Goal: Contribute content: Add original content to the website for others to see

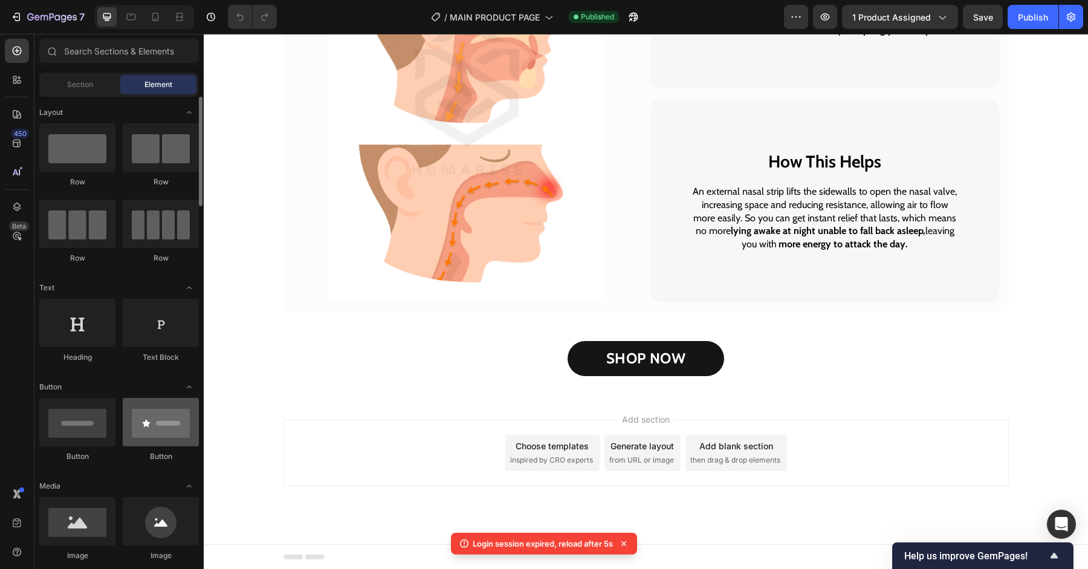
scroll to position [47, 0]
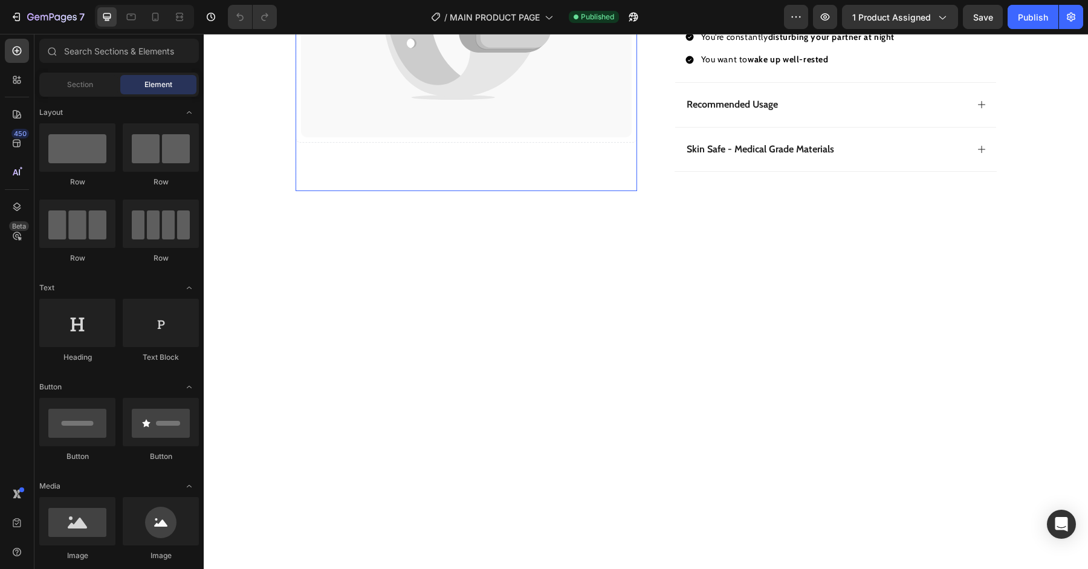
scroll to position [1204, 0]
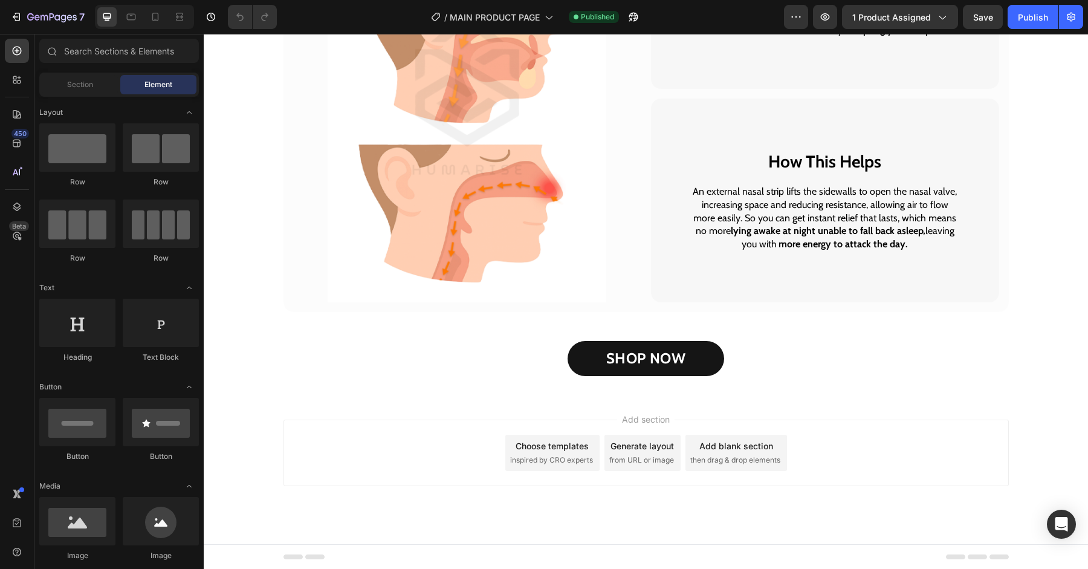
click at [67, 95] on div "Section Element" at bounding box center [119, 85] width 160 height 24
click at [74, 84] on span "Section" at bounding box center [80, 84] width 26 height 11
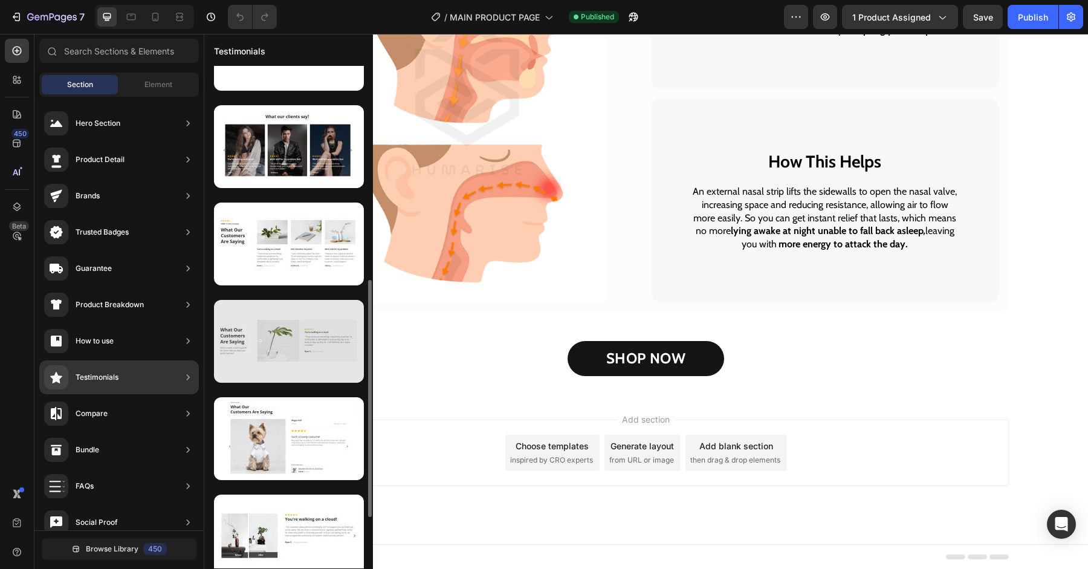
scroll to position [448, 0]
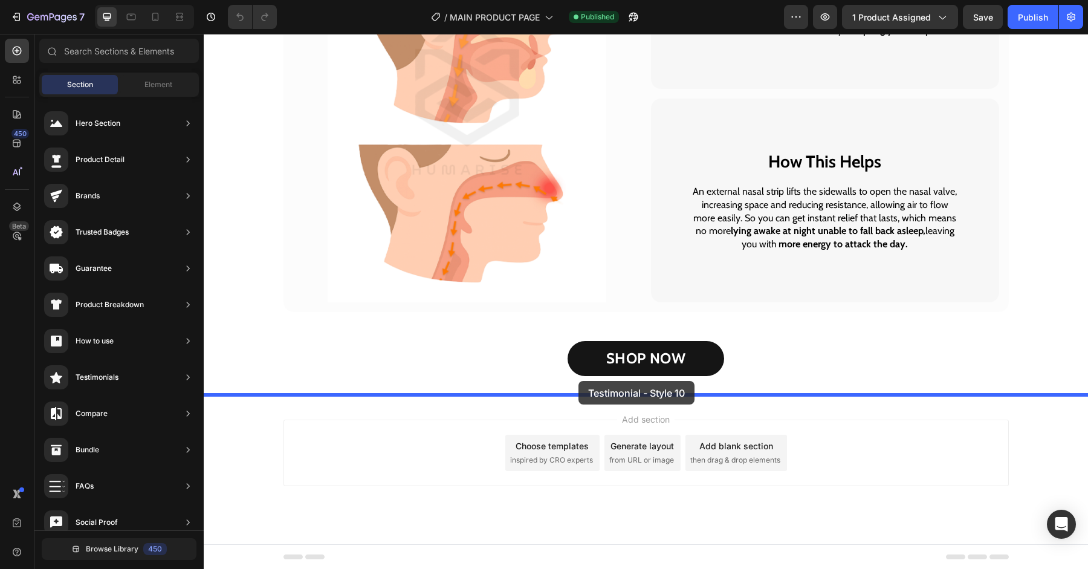
drag, startPoint x: 499, startPoint y: 192, endPoint x: 578, endPoint y: 383, distance: 206.8
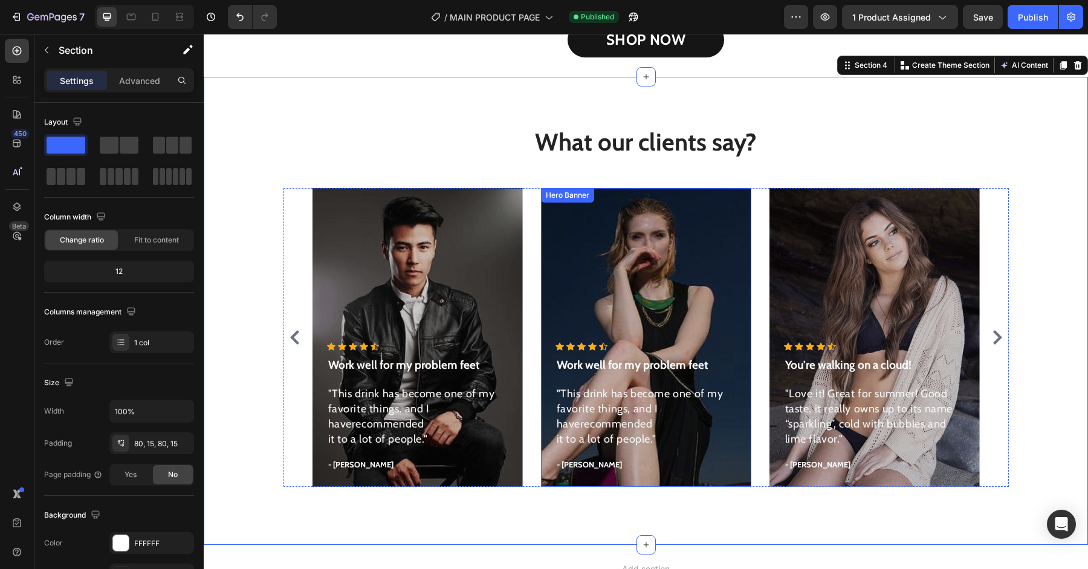
scroll to position [1471, 0]
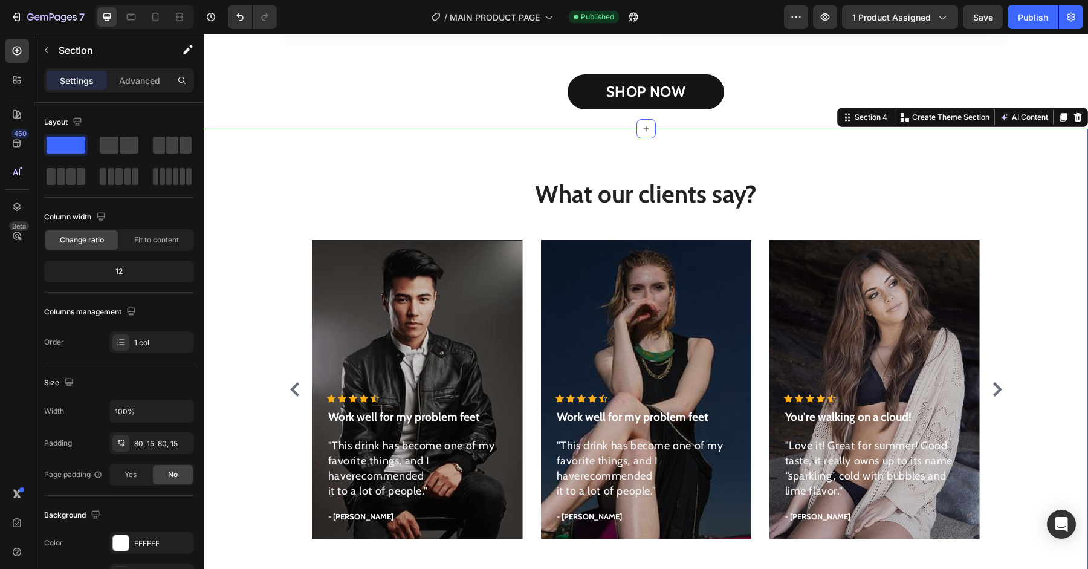
click at [759, 161] on div "What our clients say? Heading Icon Icon Icon Icon Icon Icon List Hoz Work well …" at bounding box center [646, 363] width 885 height 468
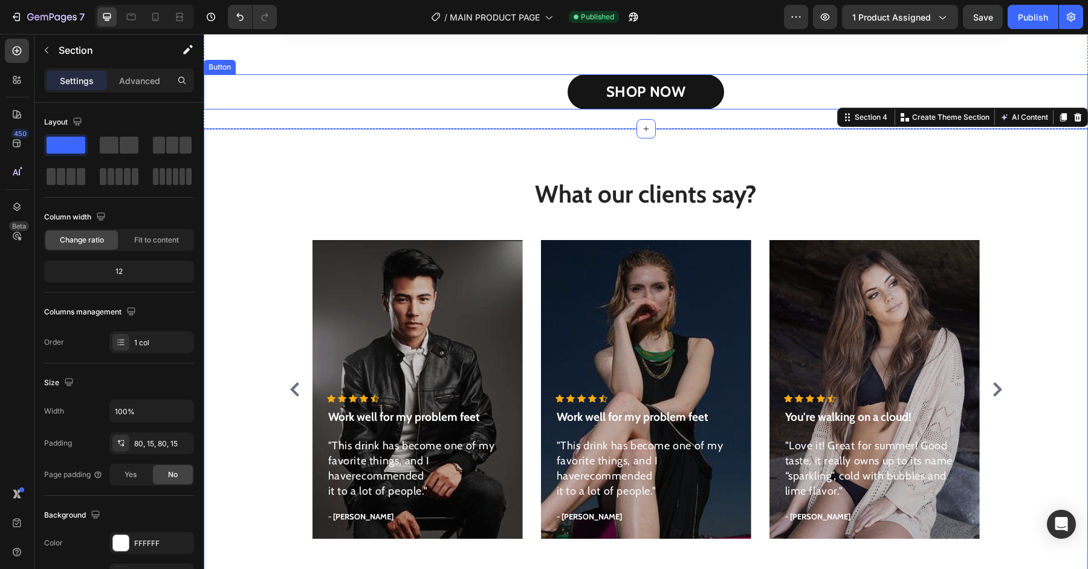
click at [766, 103] on div "SHOP NOW Button" at bounding box center [646, 91] width 885 height 35
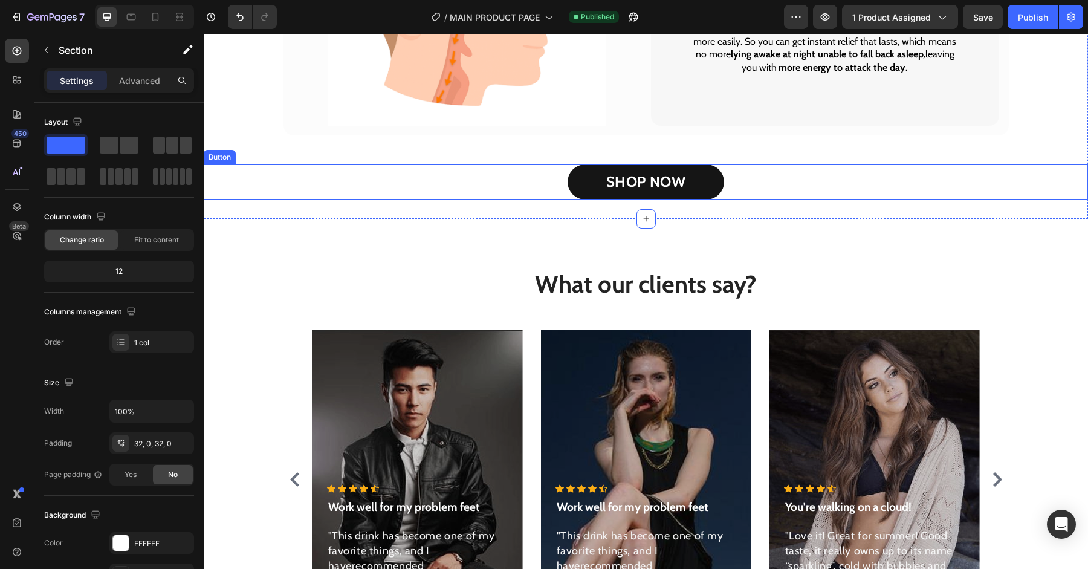
scroll to position [1364, 0]
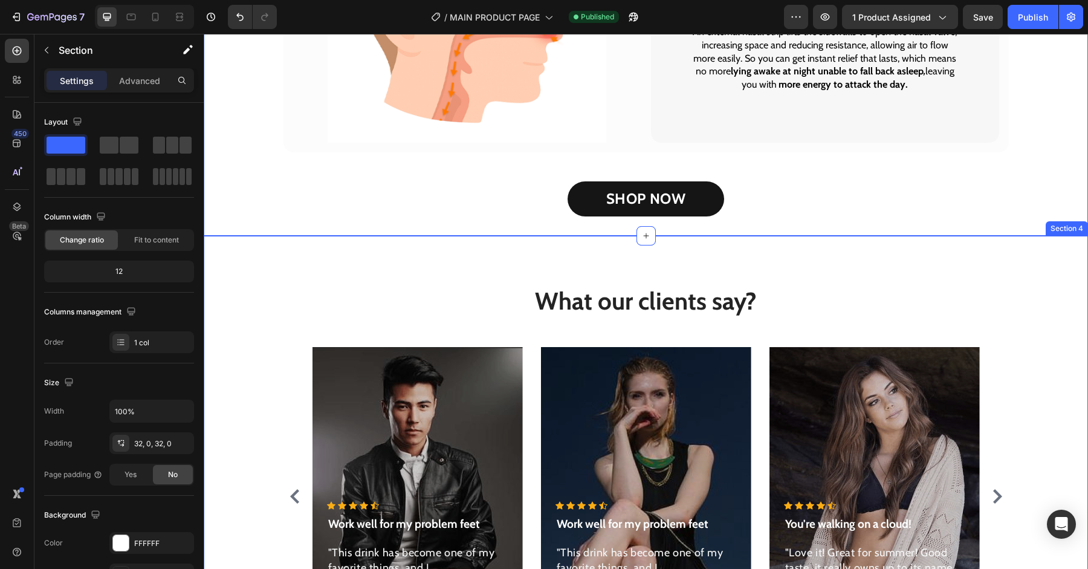
click at [714, 270] on div "What our clients say? Heading Icon Icon Icon Icon Icon Icon List Hoz Work well …" at bounding box center [646, 470] width 885 height 468
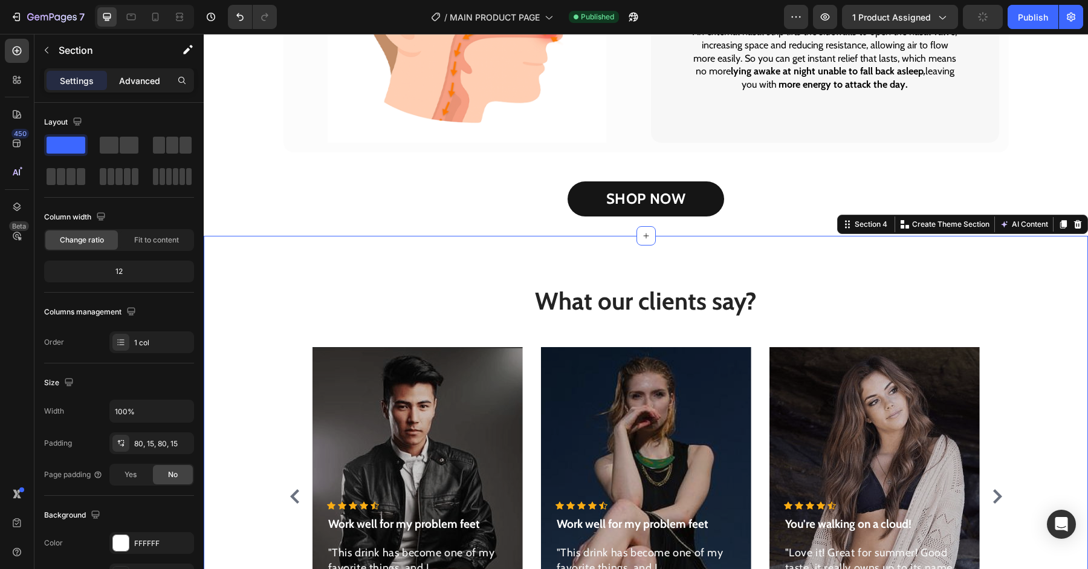
click at [140, 83] on p "Advanced" at bounding box center [139, 80] width 41 height 13
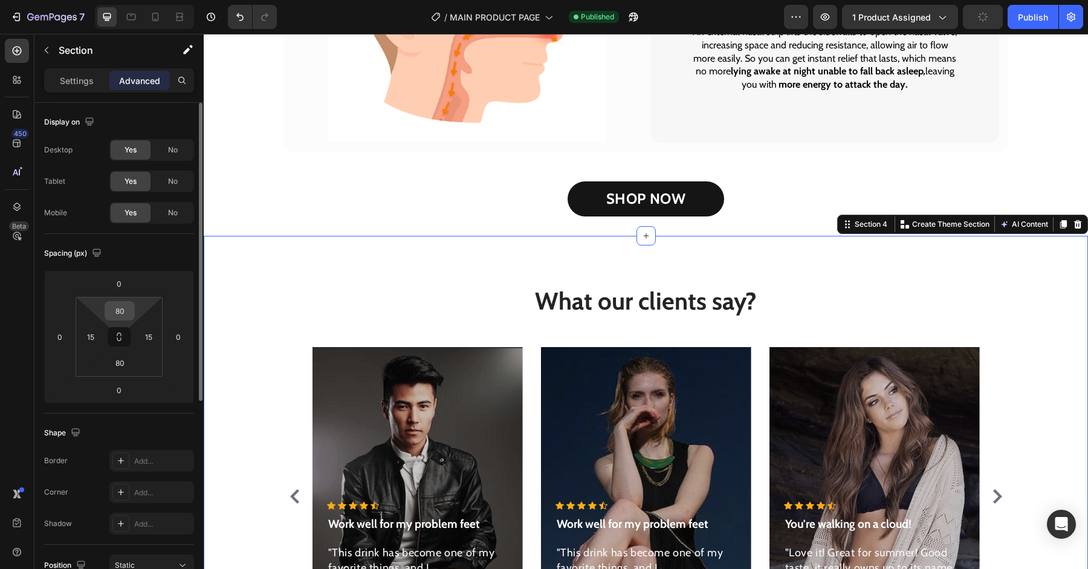
click at [132, 308] on div "80" at bounding box center [120, 310] width 30 height 19
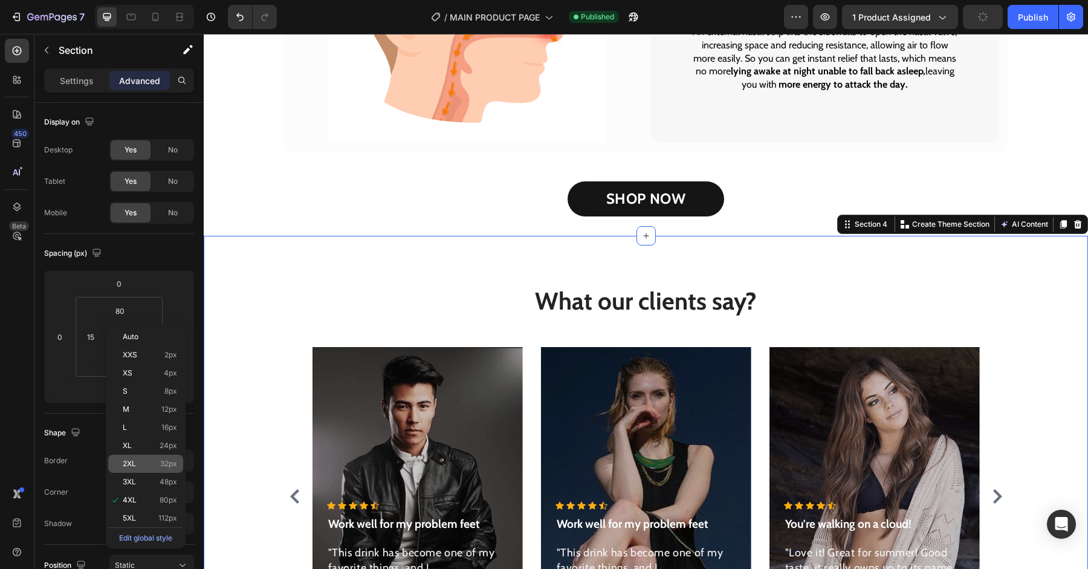
click at [152, 457] on div "2XL 32px" at bounding box center [145, 464] width 75 height 18
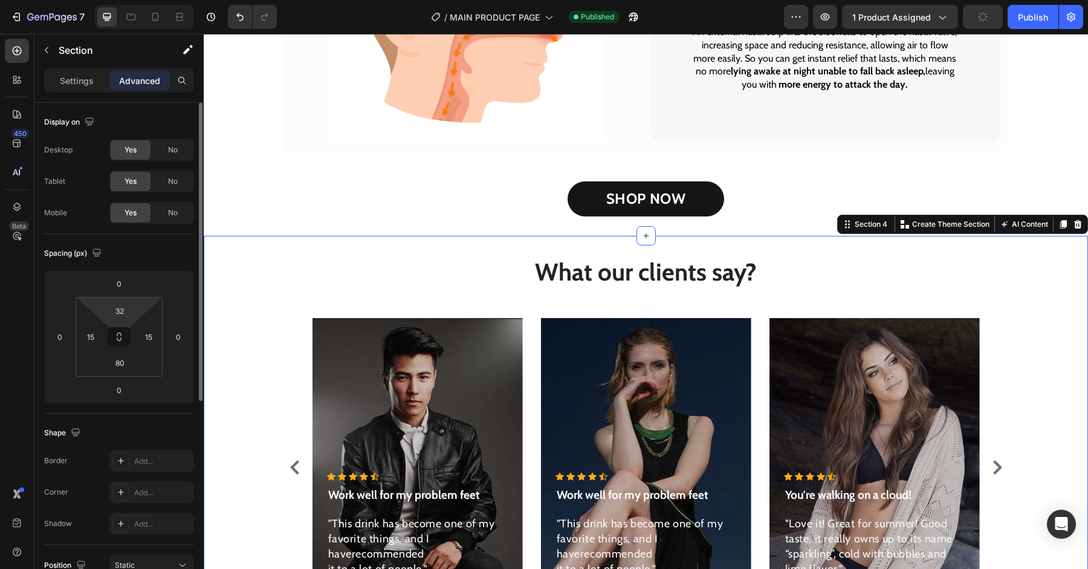
click at [138, 0] on html "7 / MAIN PRODUCT PAGE Published Preview 1 product assigned Publish 450 Beta Sec…" at bounding box center [544, 0] width 1088 height 0
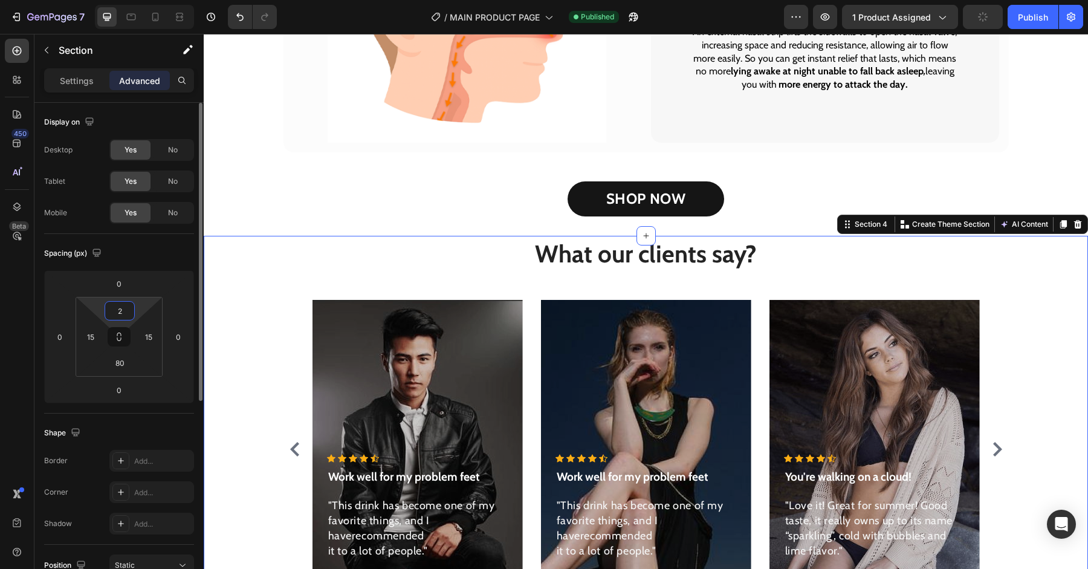
click at [140, 0] on html "7 / MAIN PRODUCT PAGE Published Preview 1 product assigned Publish 450 Beta Sec…" at bounding box center [544, 0] width 1088 height 0
click at [126, 309] on input "2" at bounding box center [120, 311] width 24 height 18
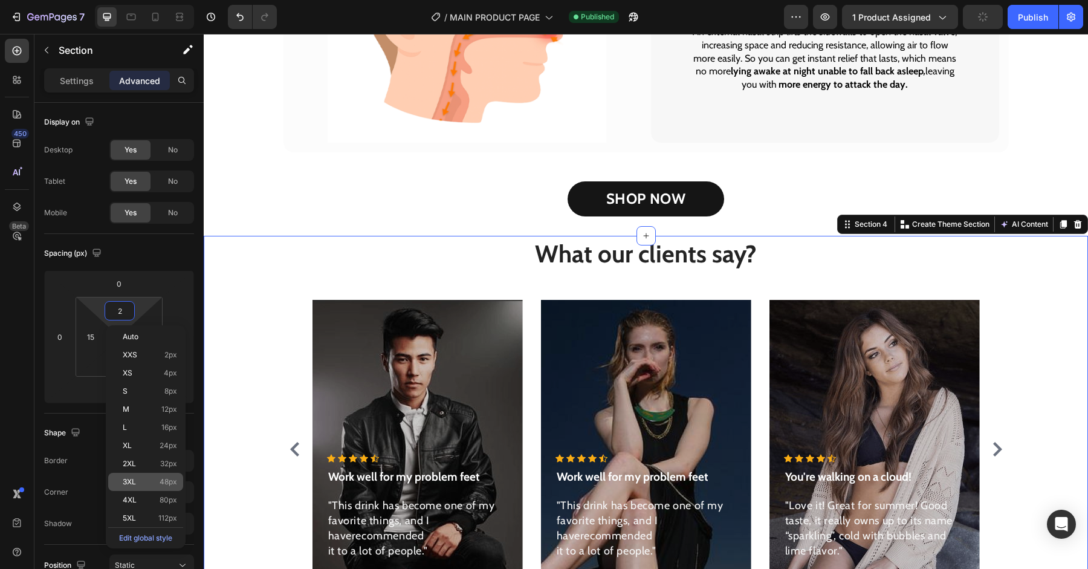
click at [150, 483] on p "3XL 48px" at bounding box center [150, 482] width 54 height 8
type input "48"
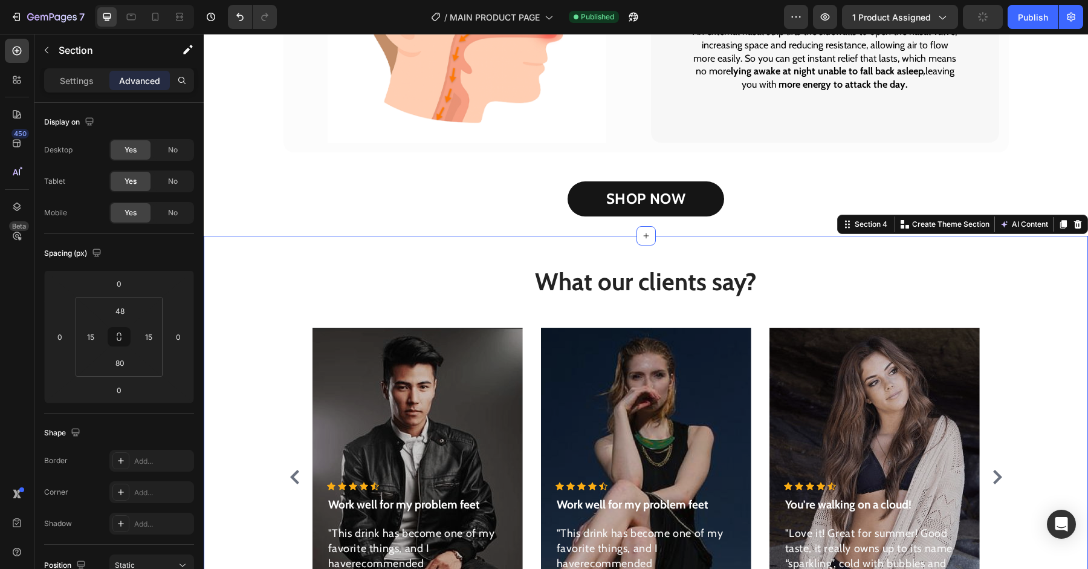
click at [1050, 316] on div "What our clients say? Heading Icon Icon Icon Icon Icon Icon List Hoz Work well …" at bounding box center [646, 450] width 866 height 371
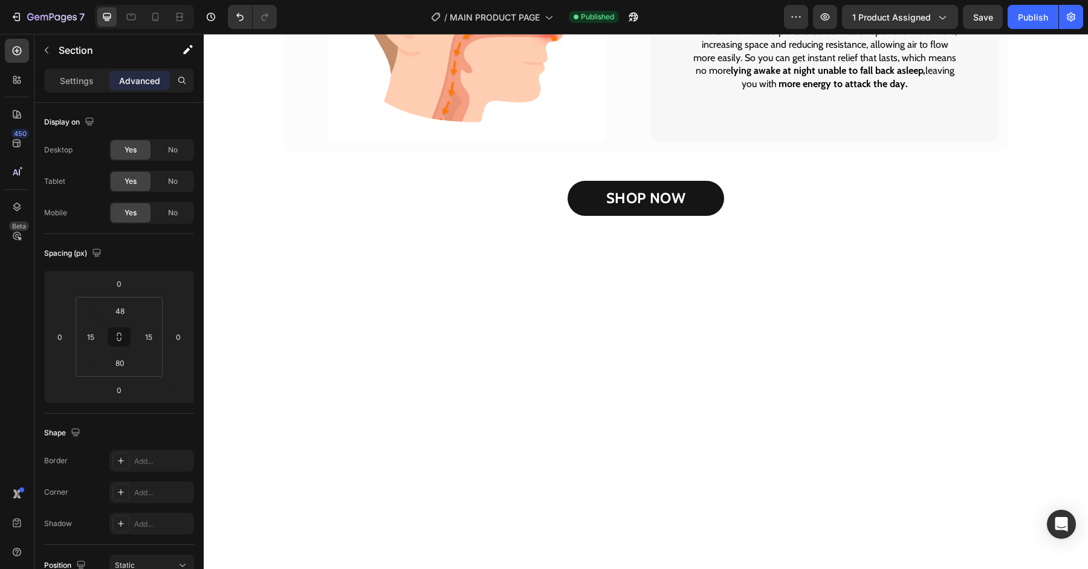
scroll to position [1653, 0]
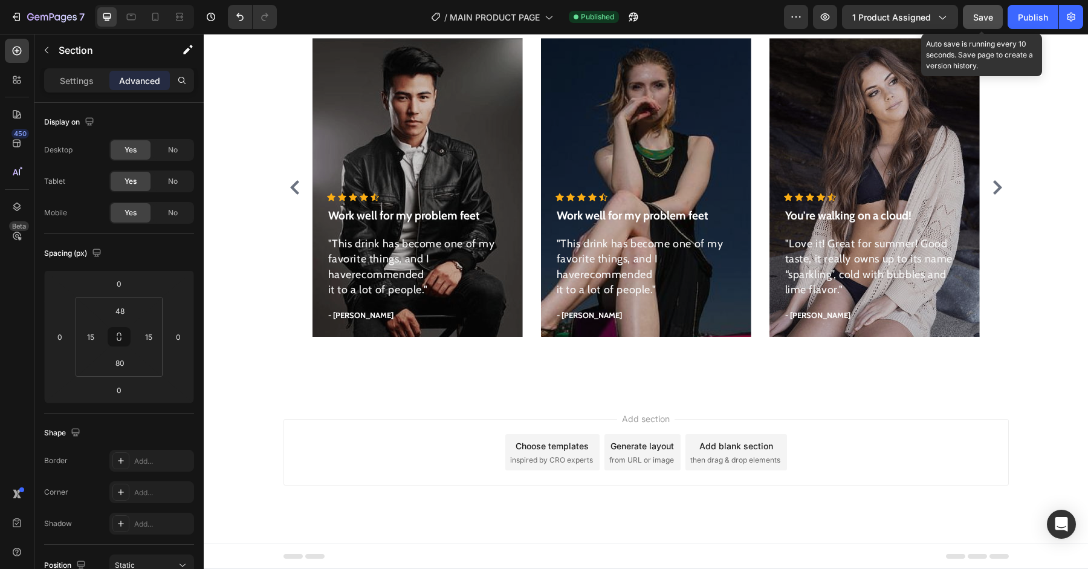
click at [975, 23] on div "Save" at bounding box center [984, 17] width 20 height 13
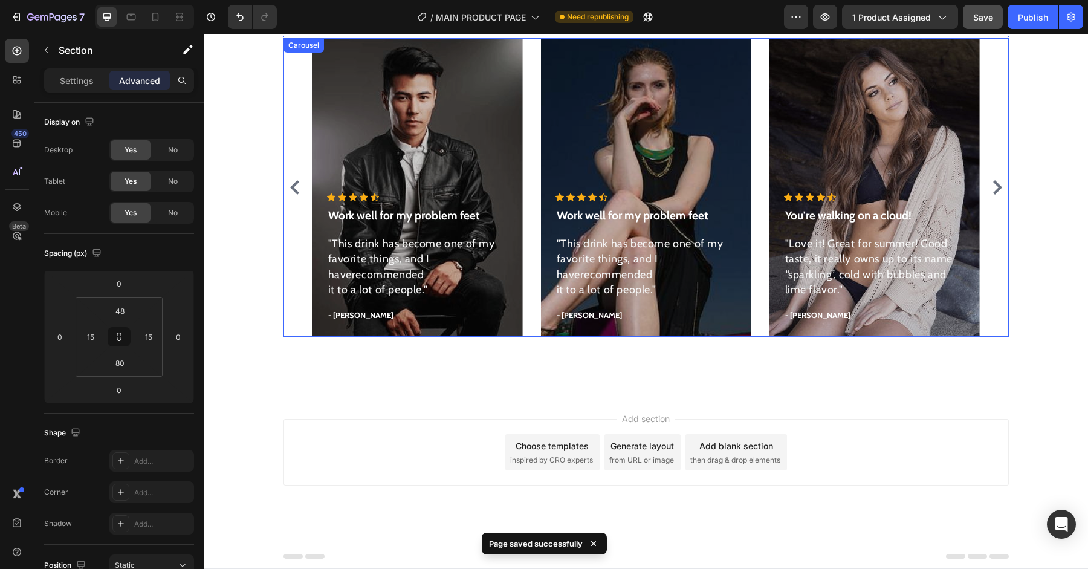
click at [992, 186] on icon "Carousel Next Arrow" at bounding box center [997, 187] width 15 height 15
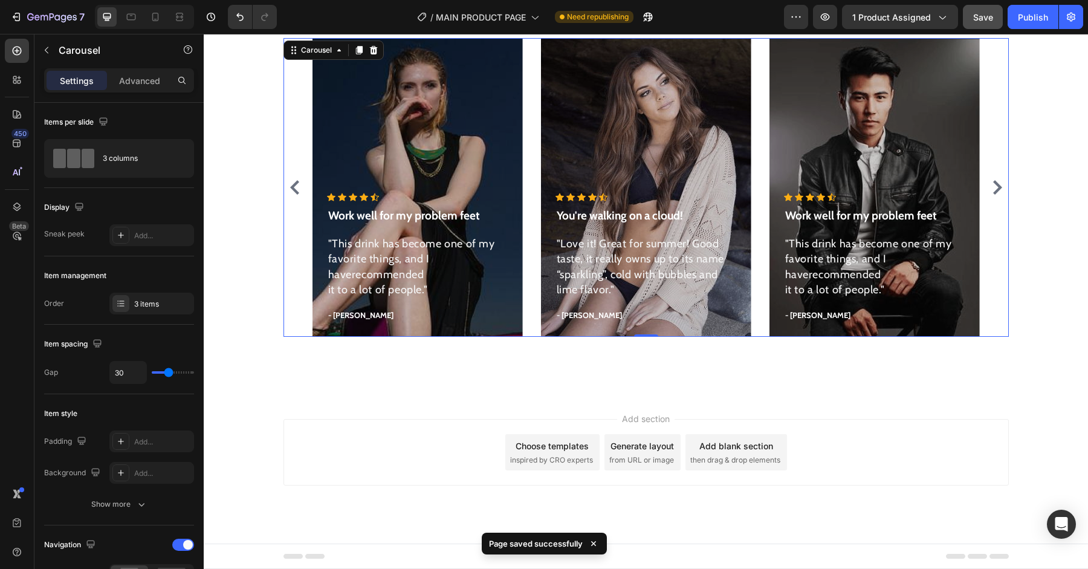
click at [992, 186] on icon "Carousel Next Arrow" at bounding box center [997, 187] width 15 height 15
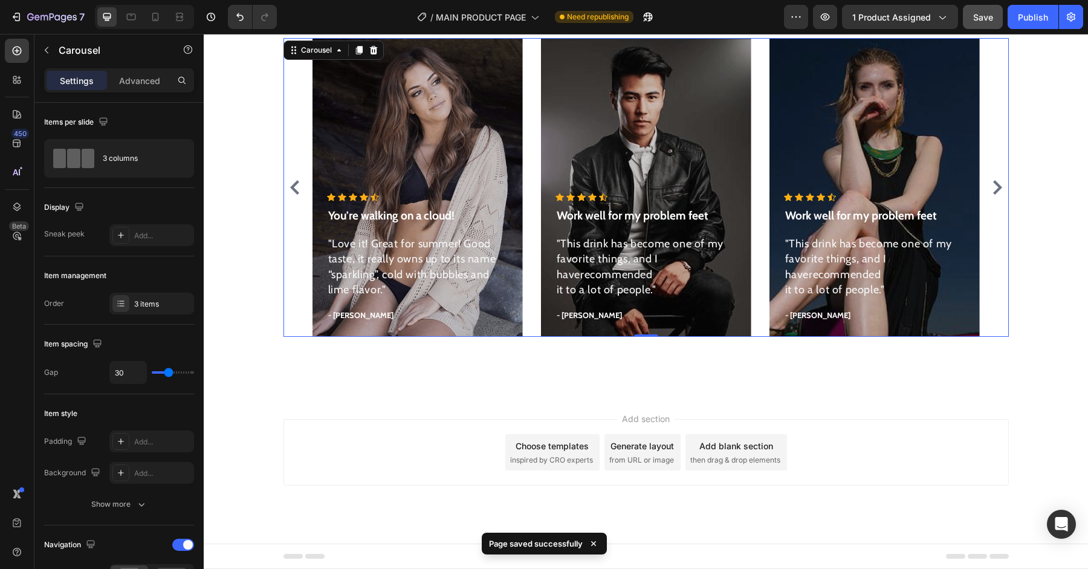
click at [992, 186] on icon "Carousel Next Arrow" at bounding box center [997, 187] width 15 height 15
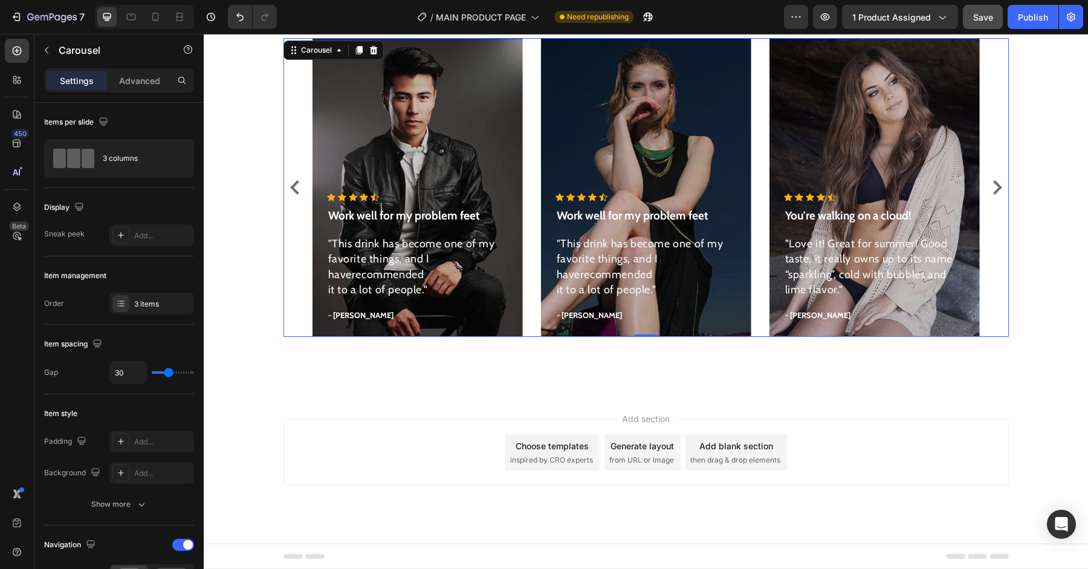
click at [992, 186] on icon "Carousel Next Arrow" at bounding box center [997, 187] width 15 height 15
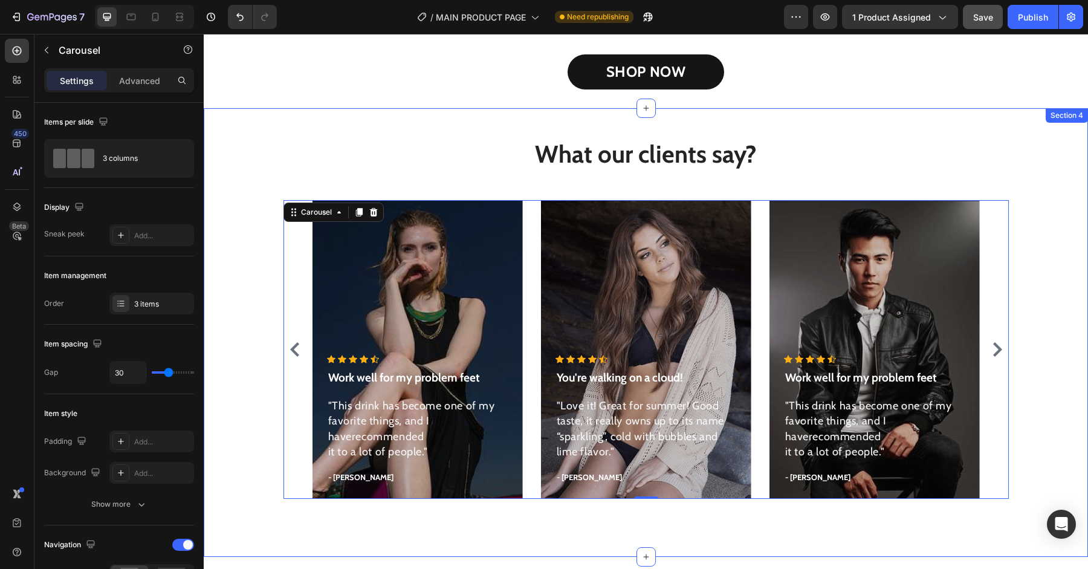
scroll to position [1486, 0]
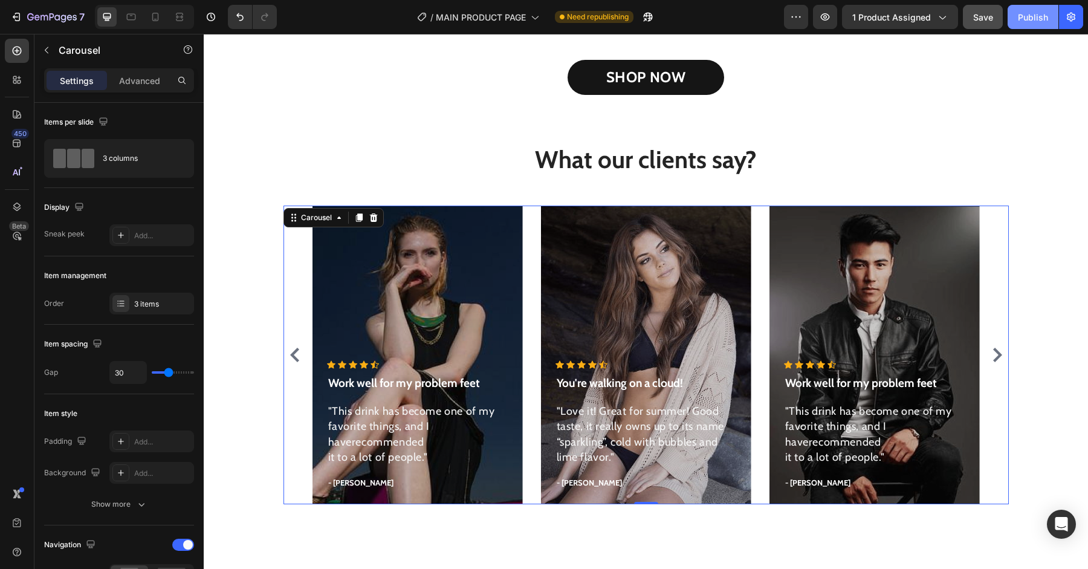
click at [1038, 25] on button "Publish" at bounding box center [1033, 17] width 51 height 24
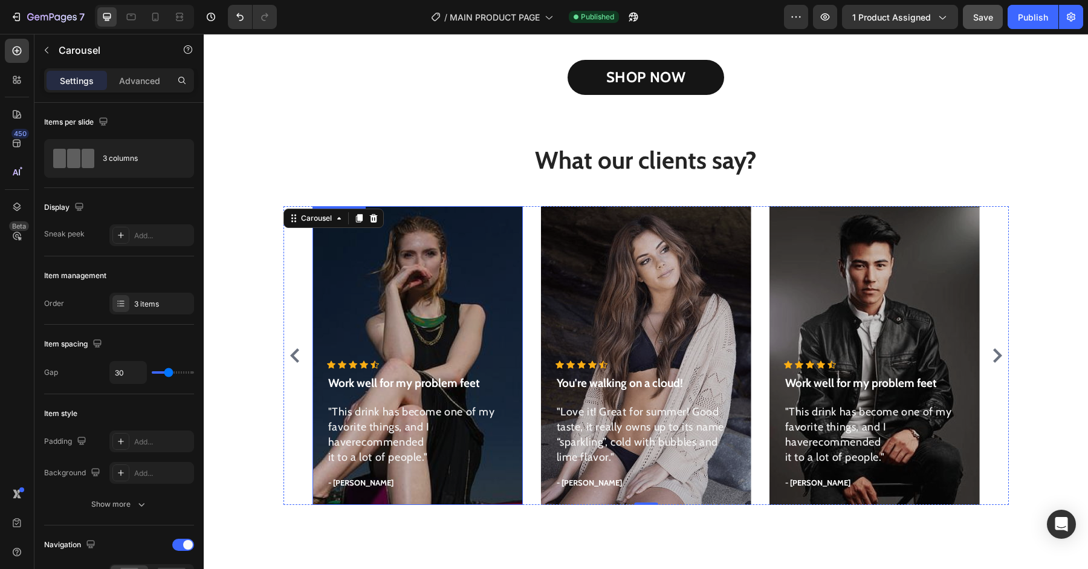
click at [402, 308] on div "Overlay" at bounding box center [418, 355] width 210 height 299
